Goal: Task Accomplishment & Management: Use online tool/utility

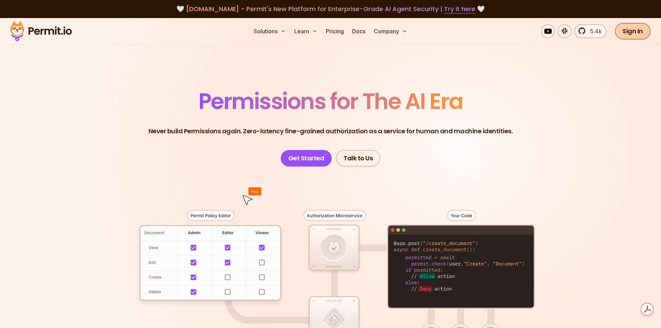
click at [638, 35] on link "Sign In" at bounding box center [633, 31] width 36 height 17
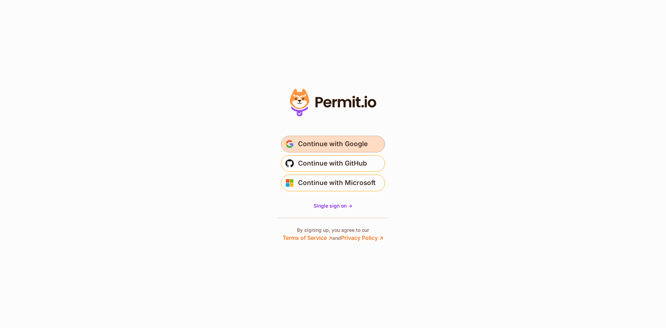
click at [323, 149] on span "Continue with Google" at bounding box center [333, 144] width 70 height 11
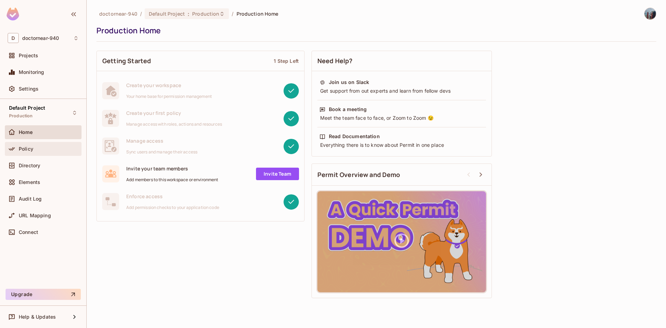
click at [41, 151] on div "Policy" at bounding box center [49, 149] width 60 height 6
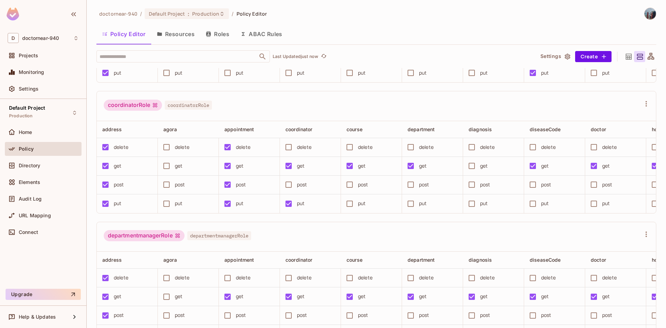
scroll to position [243, 0]
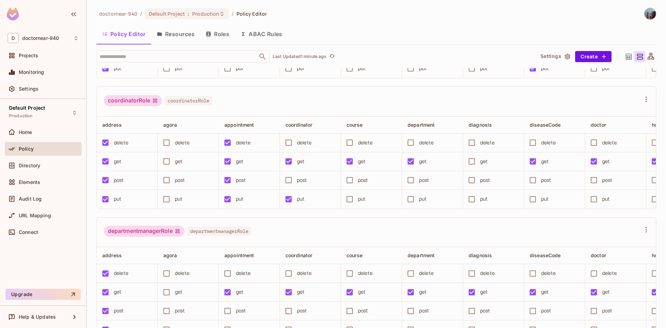
click at [460, 14] on div "doctornear-940 / Default Project : Production / Policy Editor" at bounding box center [377, 14] width 560 height 12
click at [370, 106] on div "coordinatorRole coordinatorRole" at bounding box center [372, 101] width 537 height 13
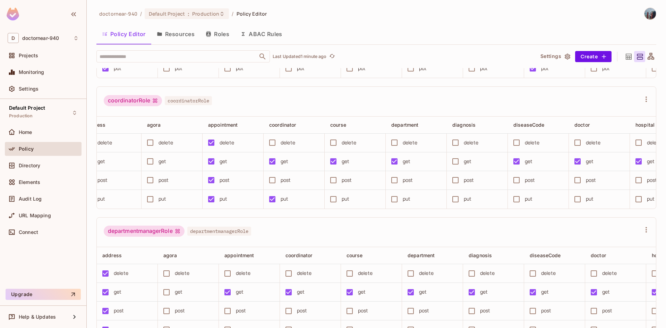
scroll to position [0, 0]
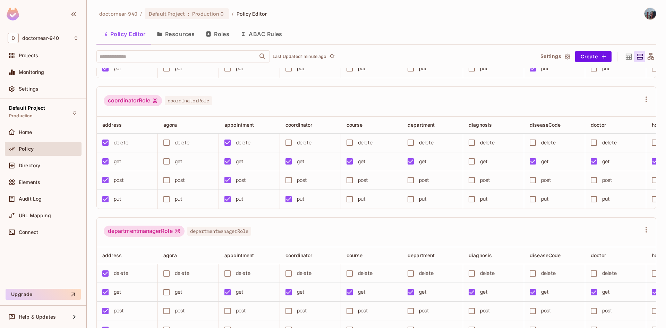
click at [324, 108] on div "coordinatorRole coordinatorRole" at bounding box center [372, 101] width 537 height 13
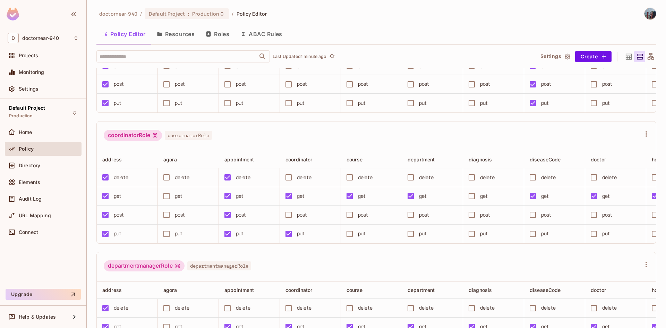
scroll to position [243, 0]
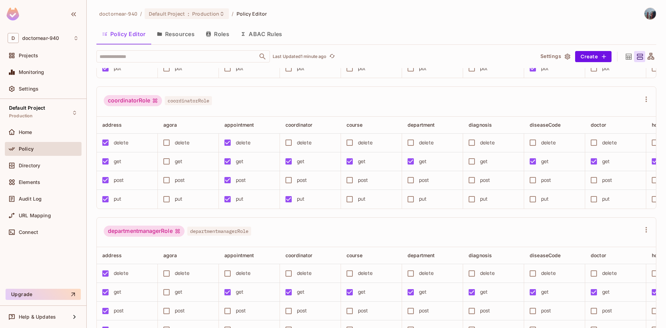
click at [321, 108] on div "coordinatorRole coordinatorRole" at bounding box center [372, 101] width 537 height 13
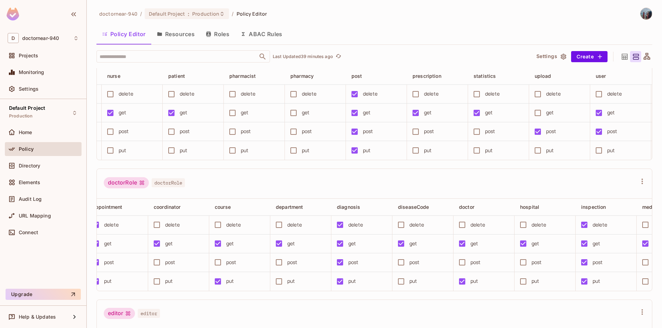
scroll to position [347, 0]
